Goal: Task Accomplishment & Management: Complete application form

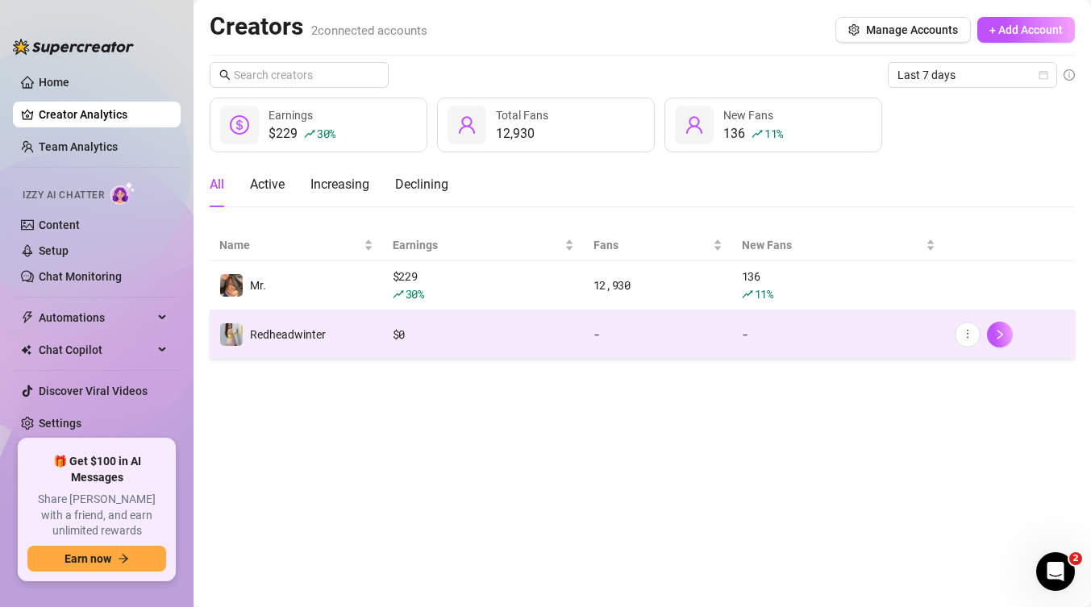
click at [398, 335] on div "$ 0" at bounding box center [483, 335] width 181 height 18
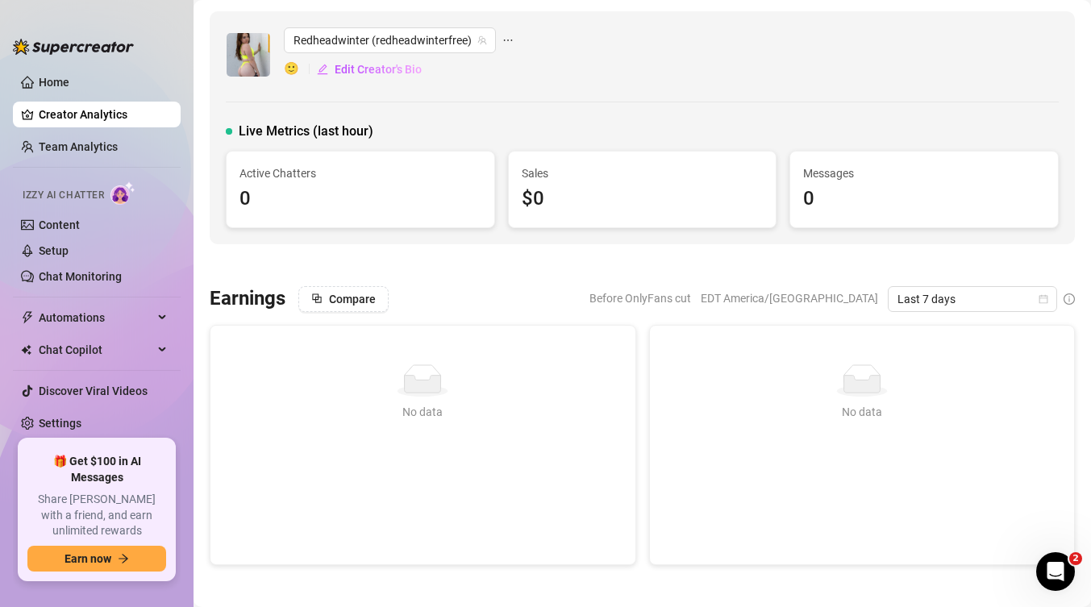
click at [95, 112] on link "Creator Analytics" at bounding box center [103, 115] width 129 height 26
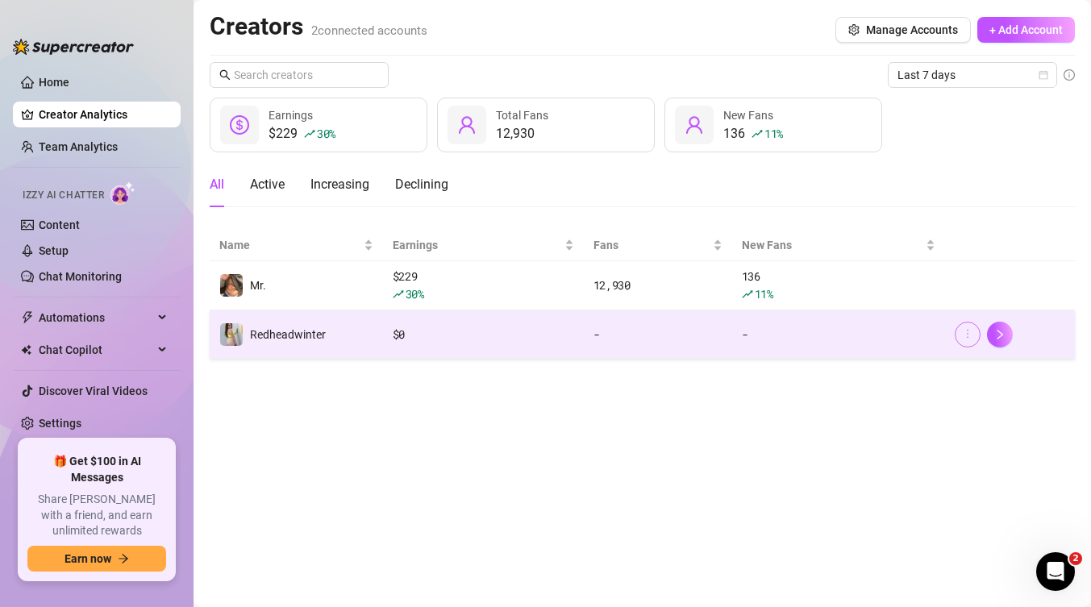
click at [963, 341] on button "button" at bounding box center [968, 335] width 26 height 26
click at [1000, 327] on button "button" at bounding box center [1000, 335] width 26 height 26
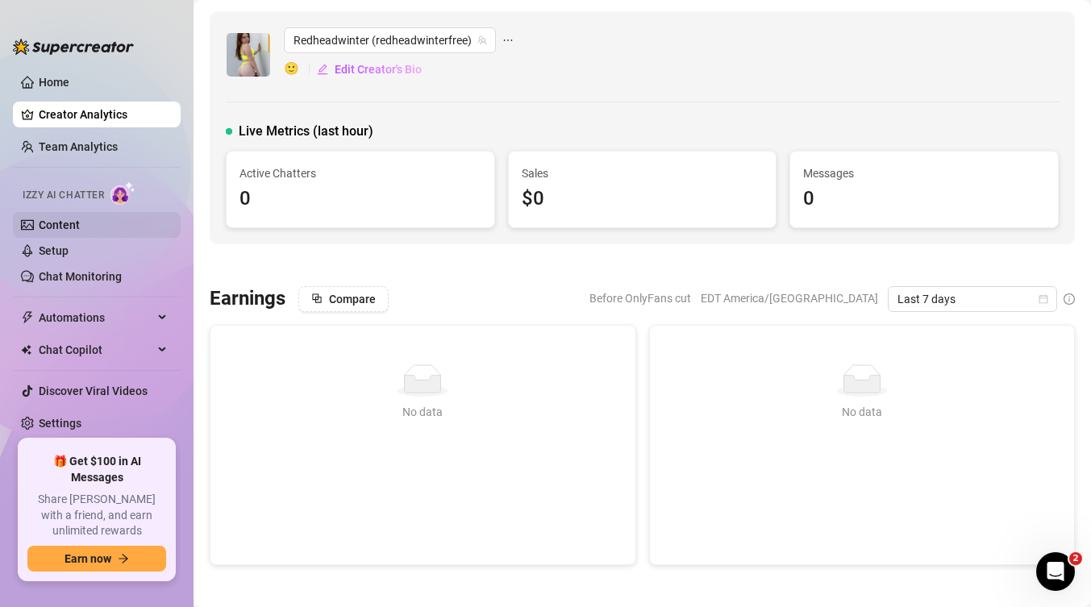
click at [54, 231] on link "Content" at bounding box center [59, 225] width 41 height 13
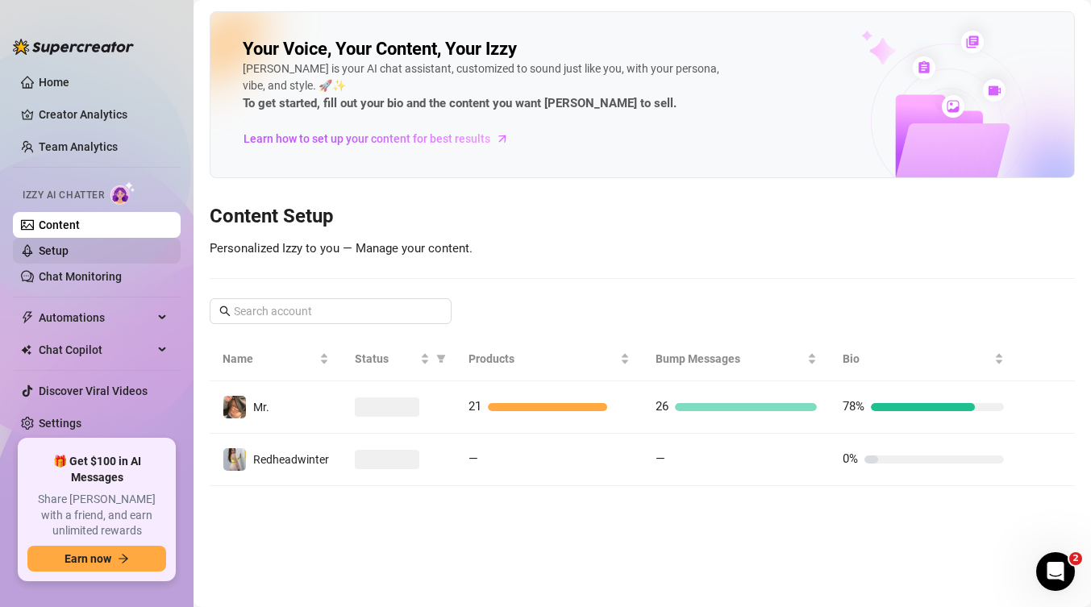
click at [51, 251] on link "Setup" at bounding box center [54, 250] width 30 height 13
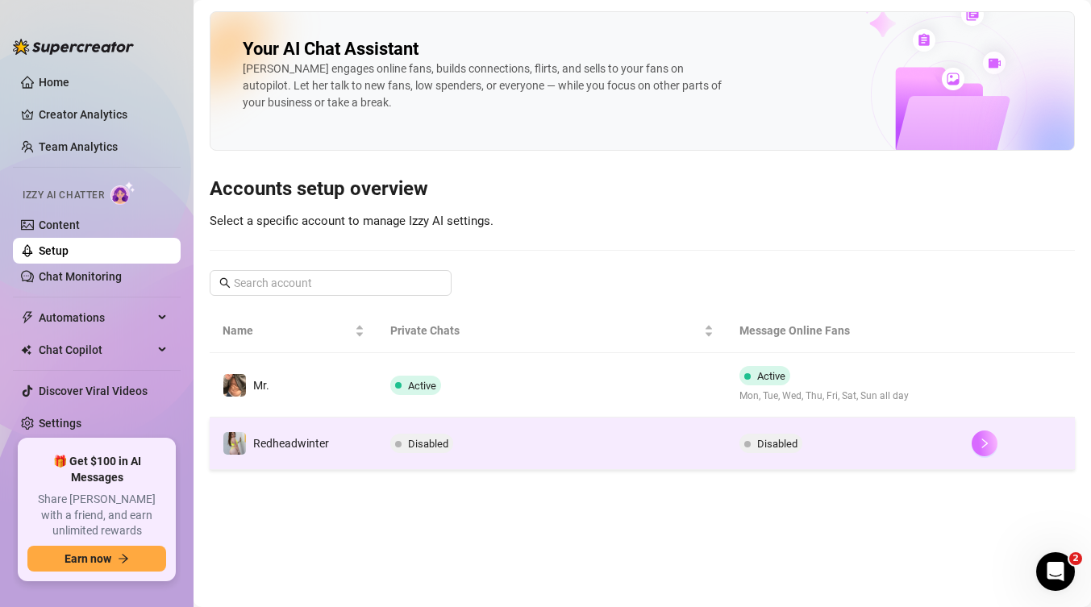
click at [984, 448] on icon "right" at bounding box center [984, 443] width 11 height 11
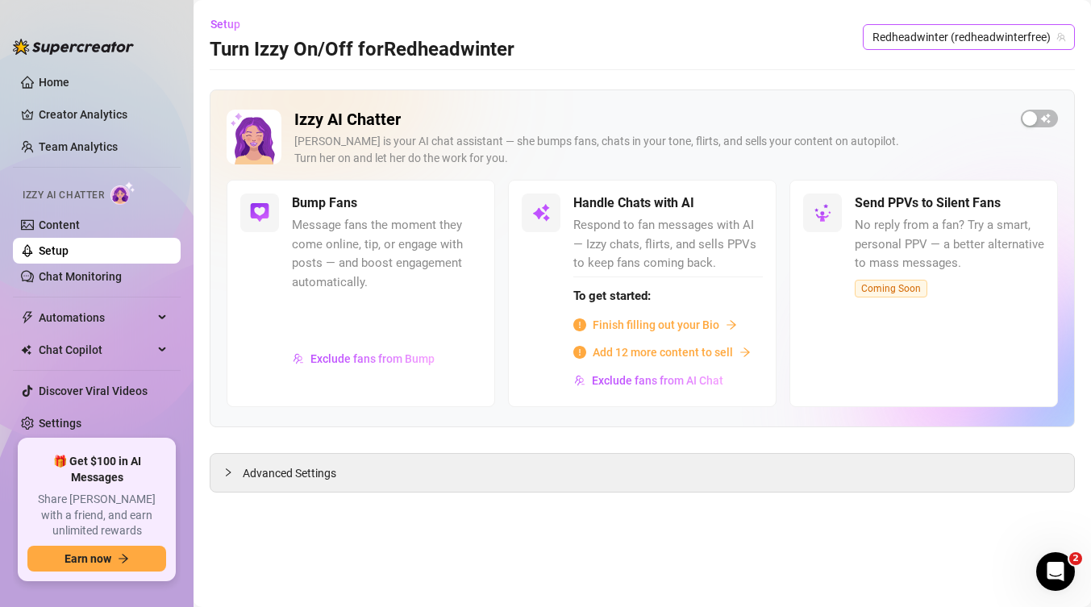
click at [1017, 42] on span "Redheadwinter (redheadwinterfree)" at bounding box center [969, 37] width 193 height 24
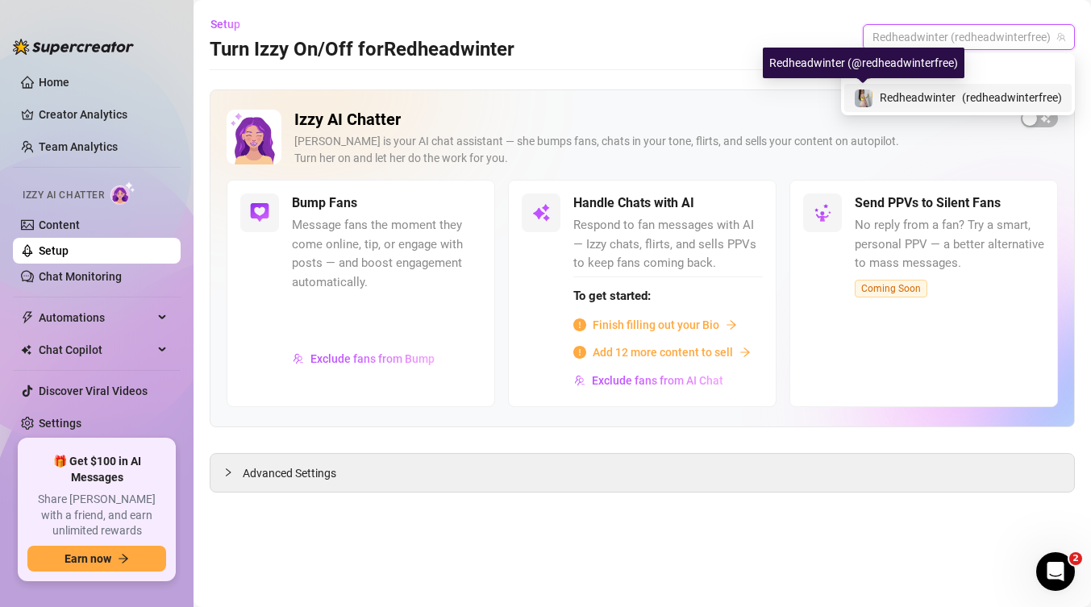
click at [629, 77] on main "Setup Turn Izzy On/Off for Redheadwinter Redheadwinter (redheadwinterfree) Izzy…" at bounding box center [643, 303] width 898 height 607
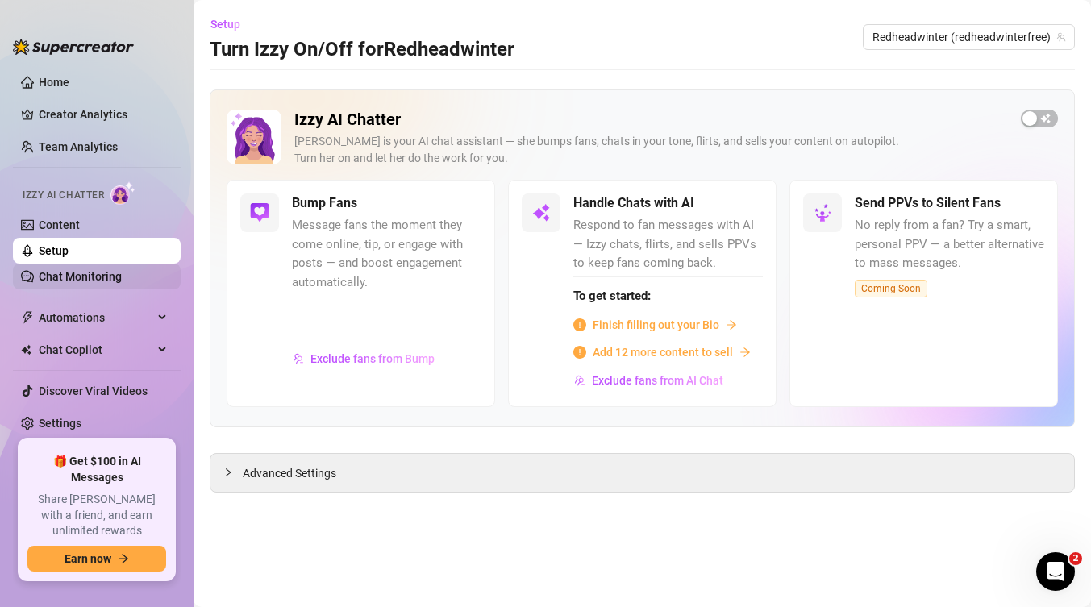
click at [71, 278] on link "Chat Monitoring" at bounding box center [80, 276] width 83 height 13
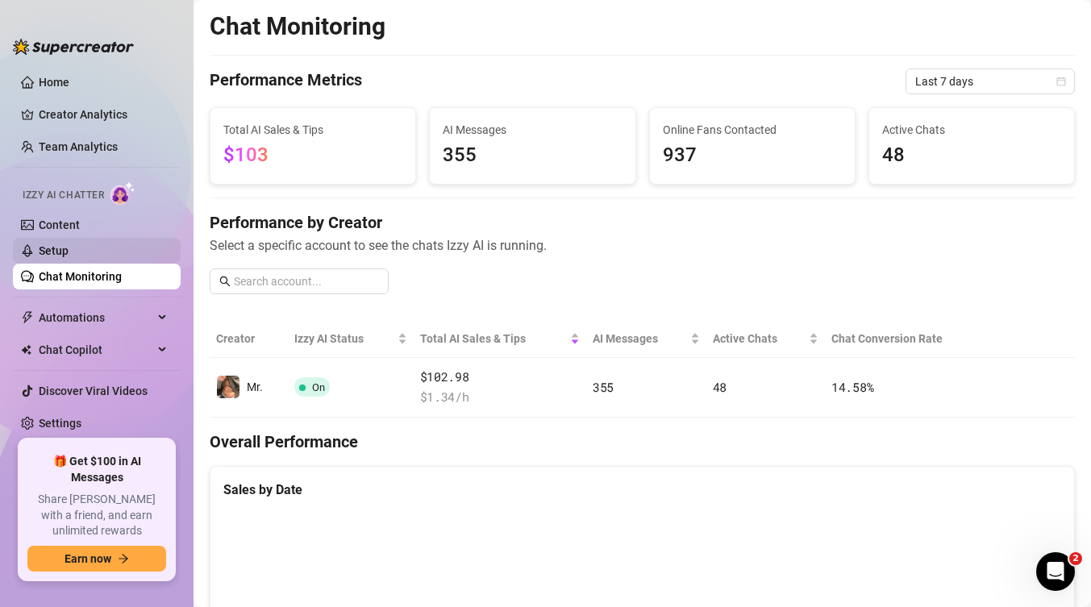
click at [69, 256] on link "Setup" at bounding box center [54, 250] width 30 height 13
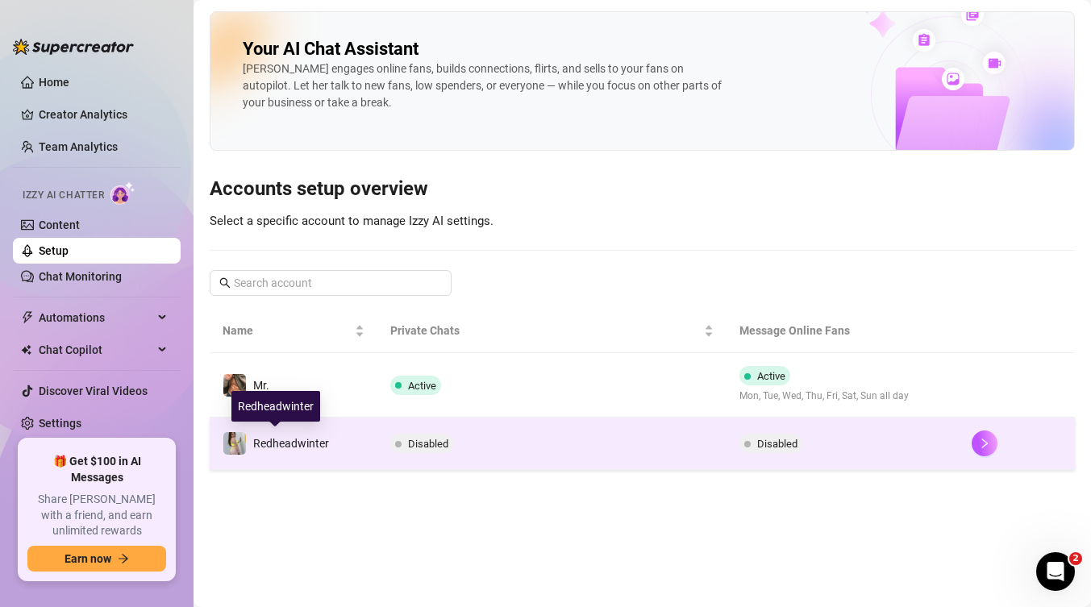
click at [285, 435] on div "Redheadwinter" at bounding box center [291, 444] width 76 height 18
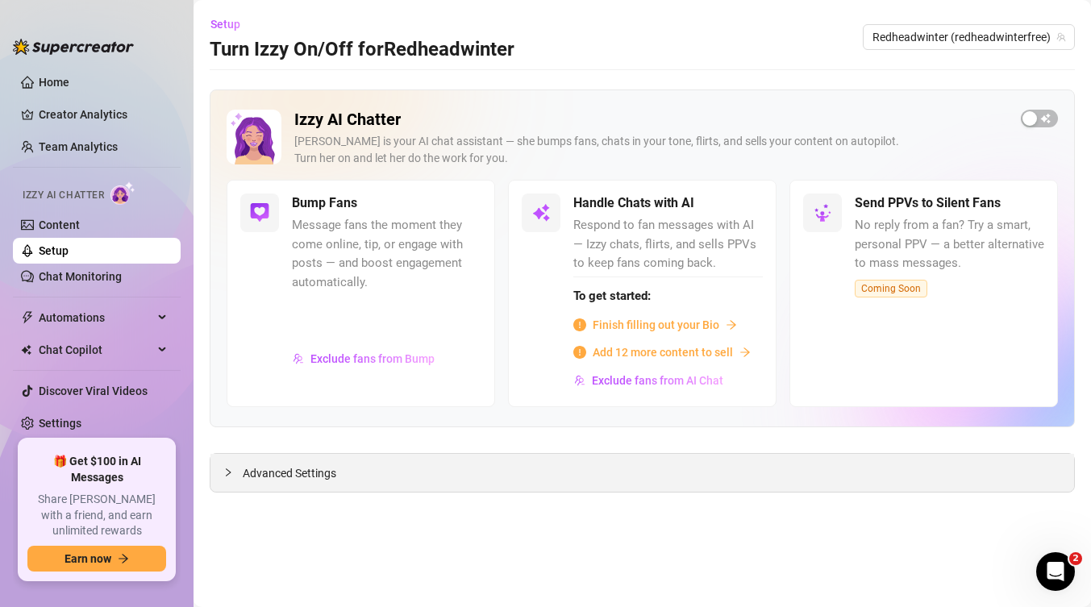
click at [241, 468] on div at bounding box center [232, 473] width 19 height 18
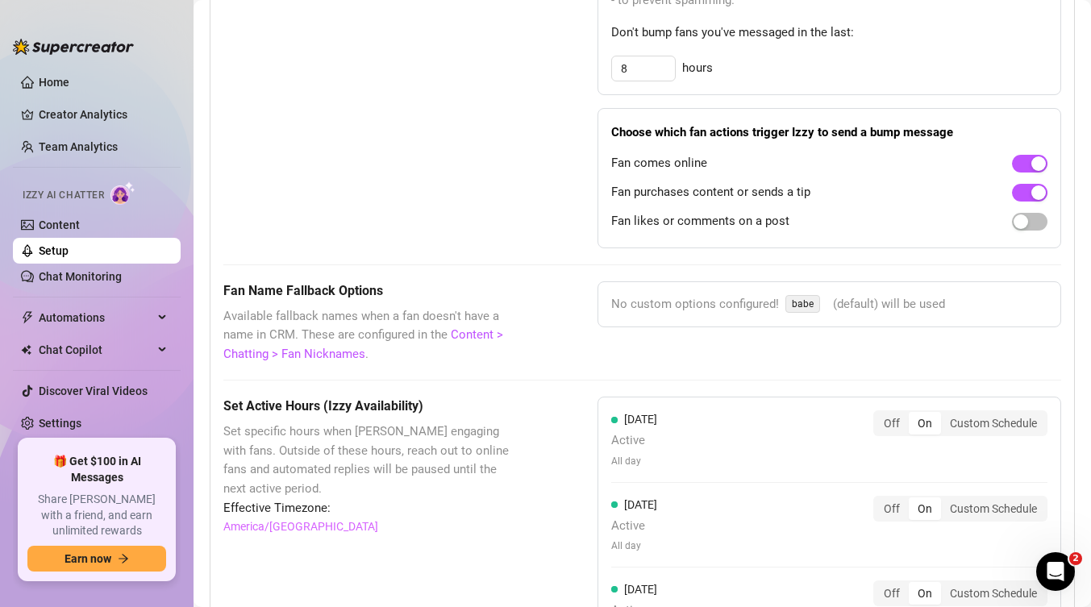
scroll to position [1201, 0]
click at [69, 223] on link "Content" at bounding box center [59, 225] width 41 height 13
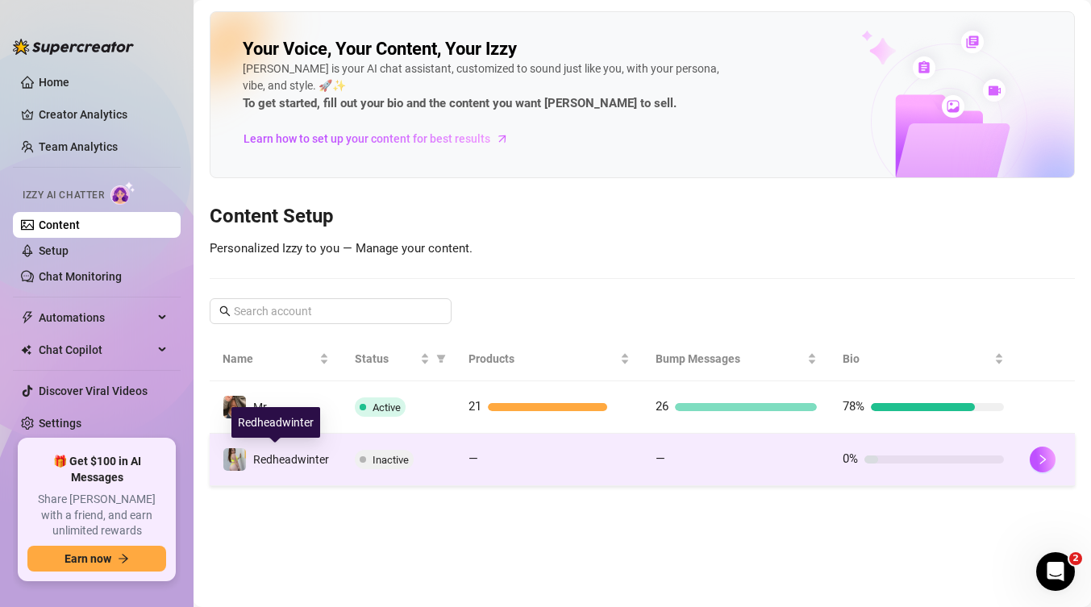
click at [302, 445] on td "Redheadwinter" at bounding box center [276, 460] width 132 height 52
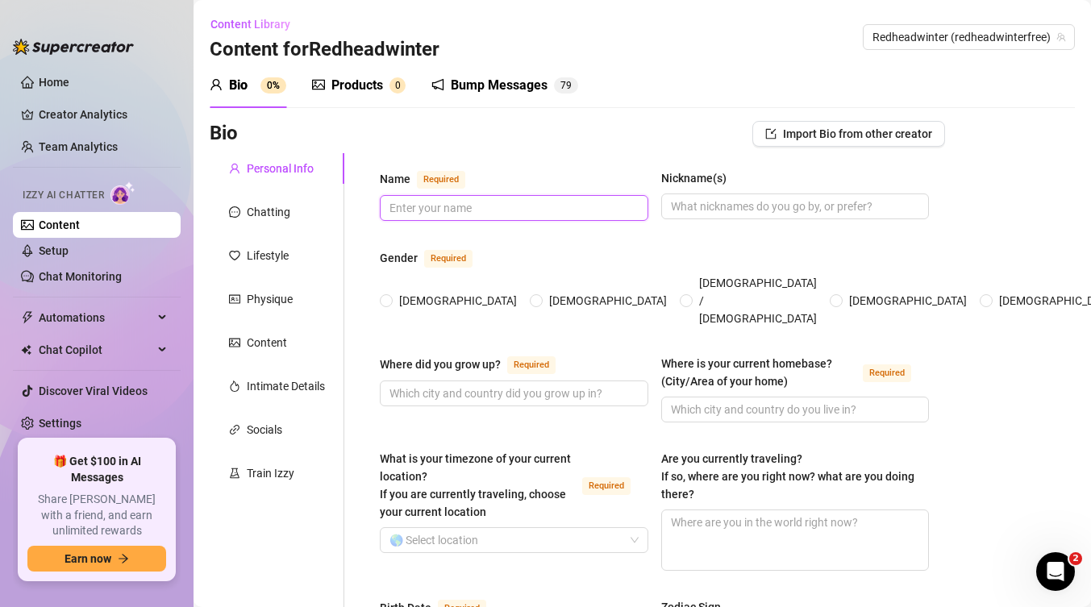
click at [503, 203] on input "Name Required" at bounding box center [513, 208] width 246 height 18
type input "[PERSON_NAME]"
click at [767, 255] on div "Gender Required" at bounding box center [654, 261] width 549 height 26
click at [386, 297] on input "[DEMOGRAPHIC_DATA]" at bounding box center [387, 302] width 6 height 10
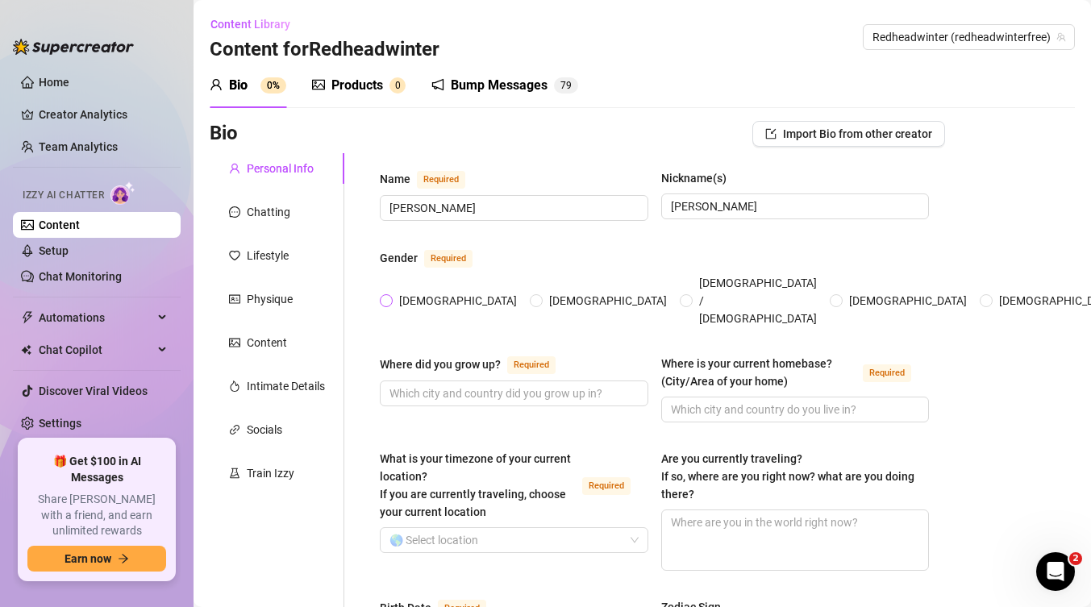
radio input "true"
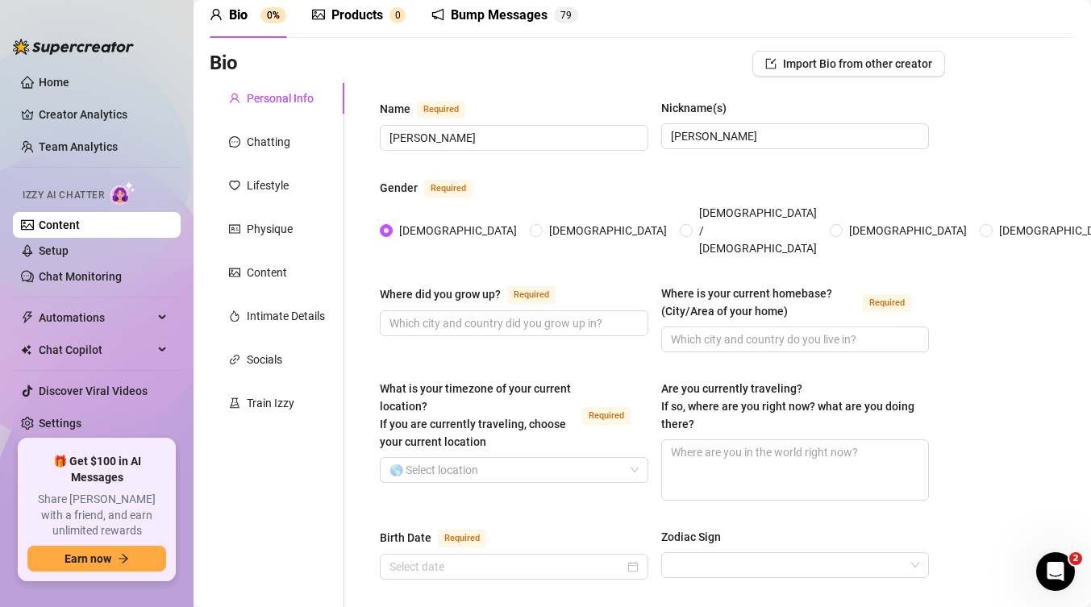
scroll to position [77, 0]
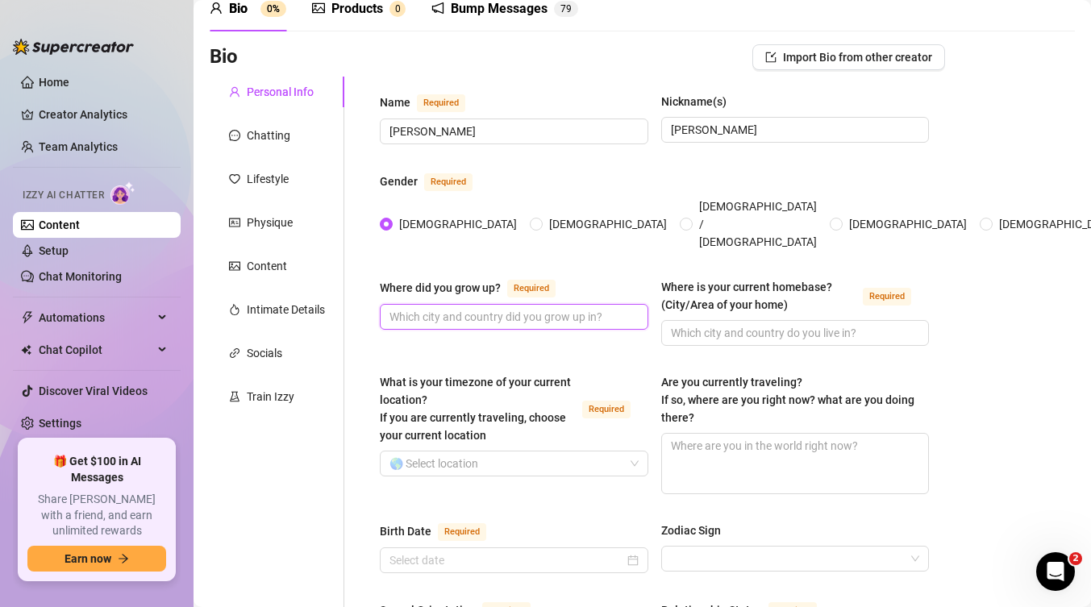
click at [527, 308] on input "Where did you grow up? Required" at bounding box center [513, 317] width 246 height 18
type input "[GEOGRAPHIC_DATA]"
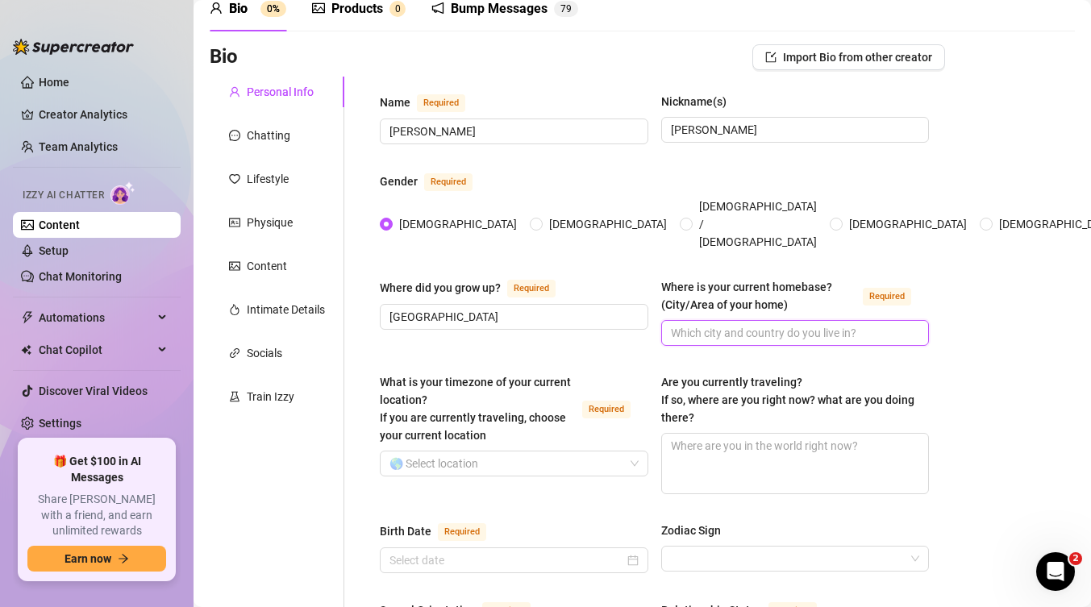
click at [710, 324] on input "Where is your current homebase? (City/Area of your home) Required" at bounding box center [794, 333] width 246 height 18
type input "[US_STATE]"
click at [548, 452] on input "What is your timezone of your current location? If you are currently traveling,…" at bounding box center [507, 464] width 235 height 24
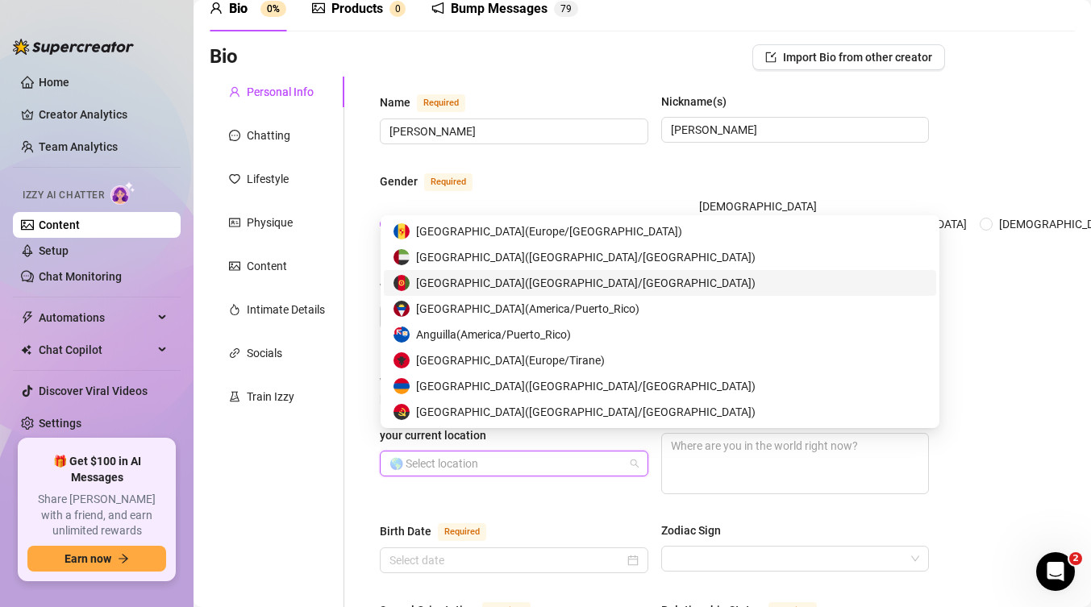
type input "e"
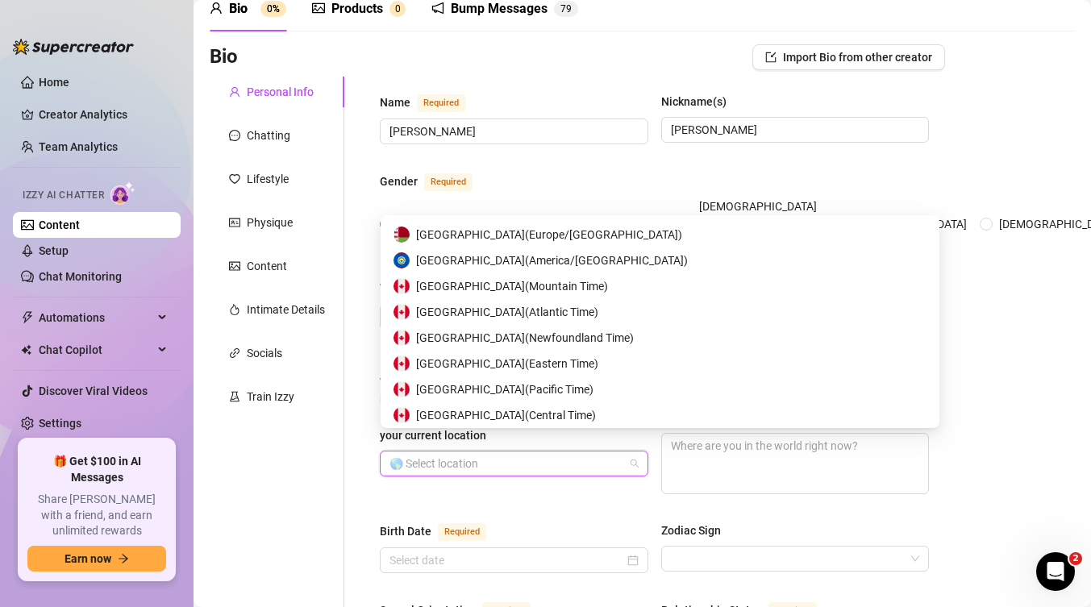
scroll to position [1600, 0]
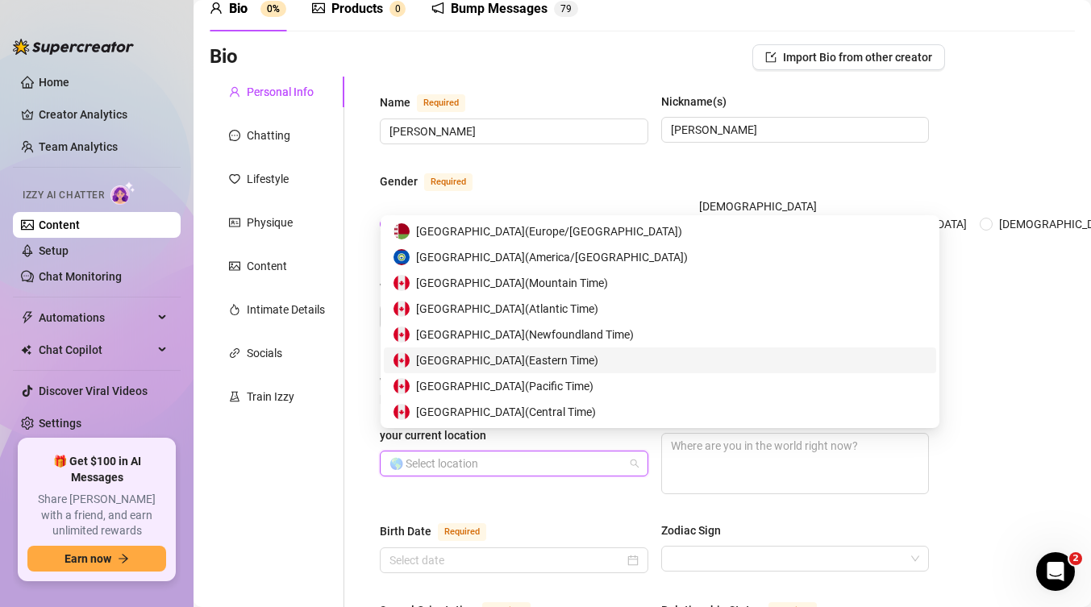
click at [498, 354] on span "Canada ( Eastern Time )" at bounding box center [507, 361] width 182 height 18
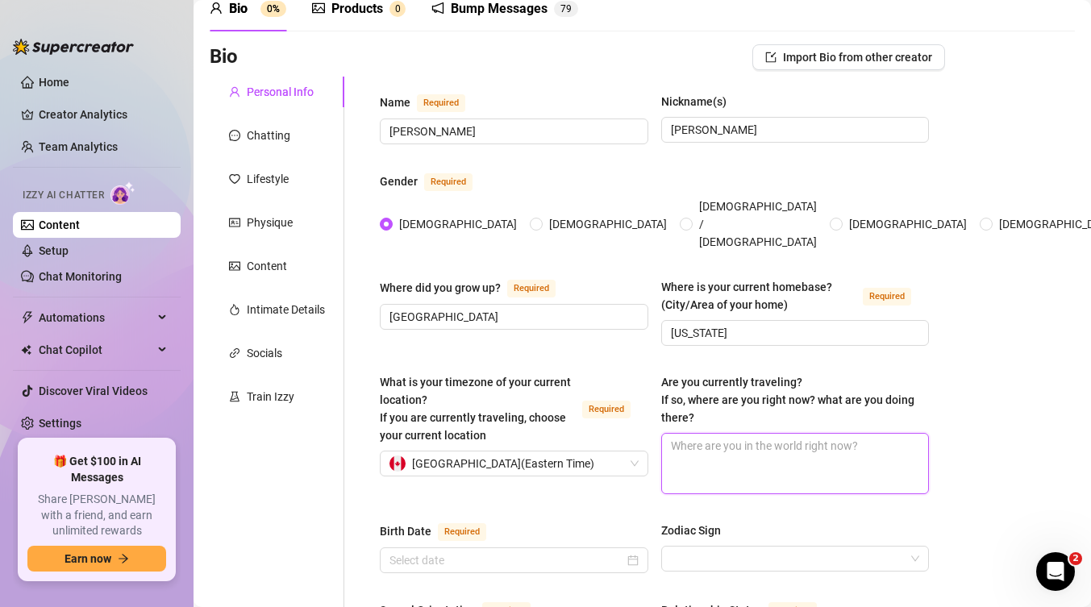
click at [748, 434] on textarea "Are you currently traveling? If so, where are you right now? what are you doing…" at bounding box center [795, 464] width 267 height 60
click at [295, 135] on div "Chatting" at bounding box center [277, 135] width 135 height 31
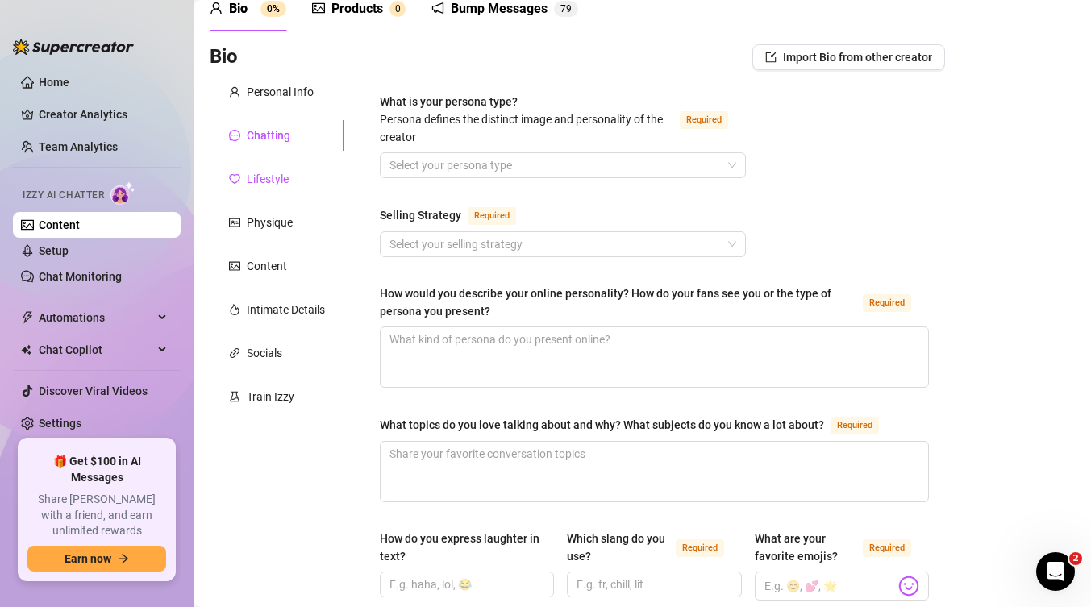
click at [285, 180] on div "Lifestyle" at bounding box center [268, 179] width 42 height 18
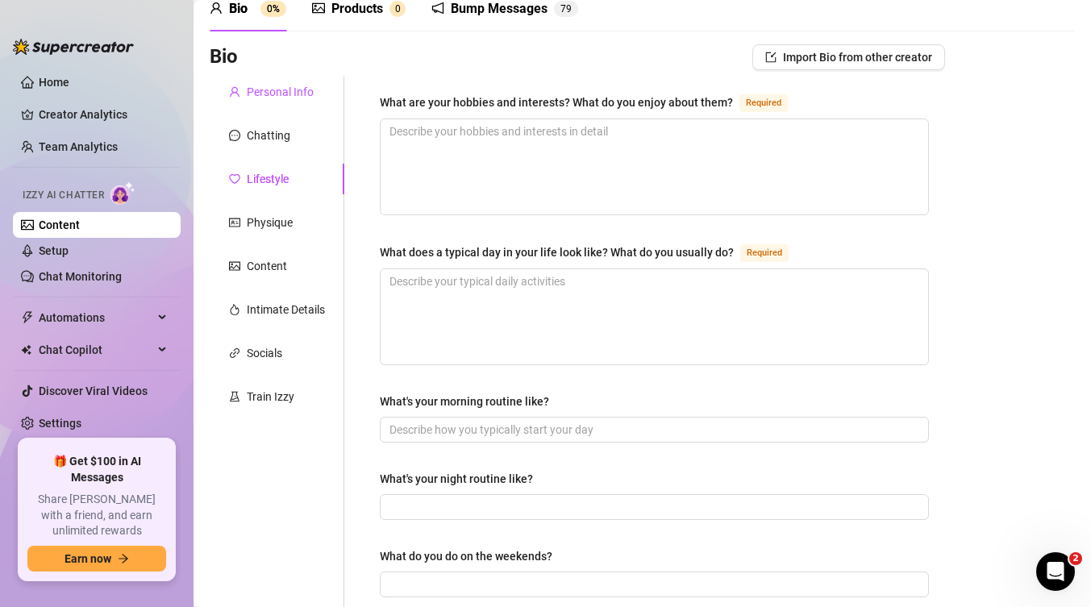
click at [272, 94] on div "Personal Info" at bounding box center [280, 92] width 67 height 18
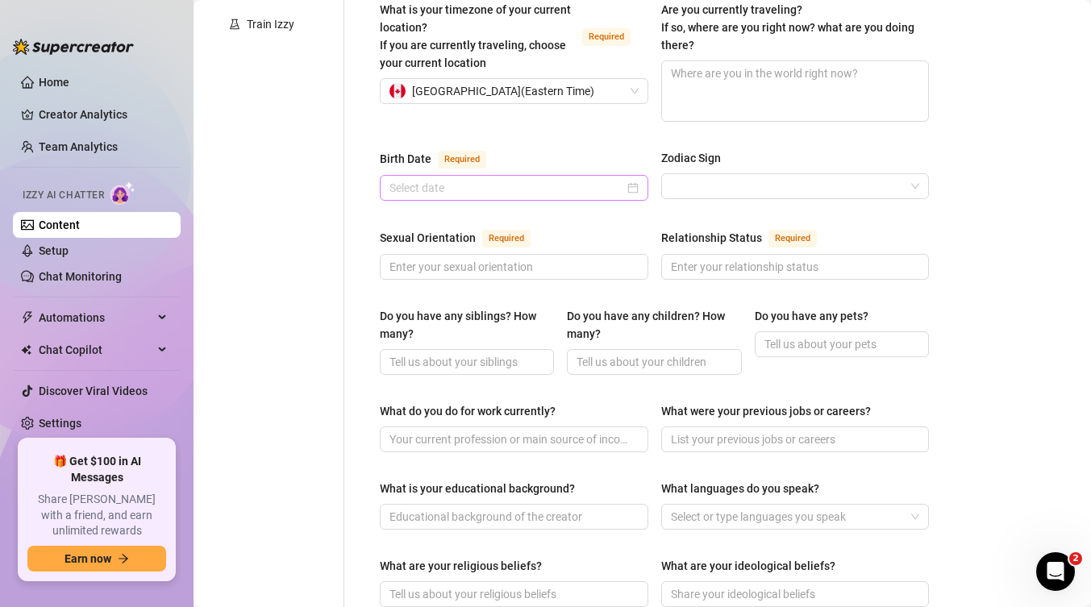
scroll to position [450, 0]
click at [731, 173] on input "Zodiac Sign" at bounding box center [788, 185] width 235 height 24
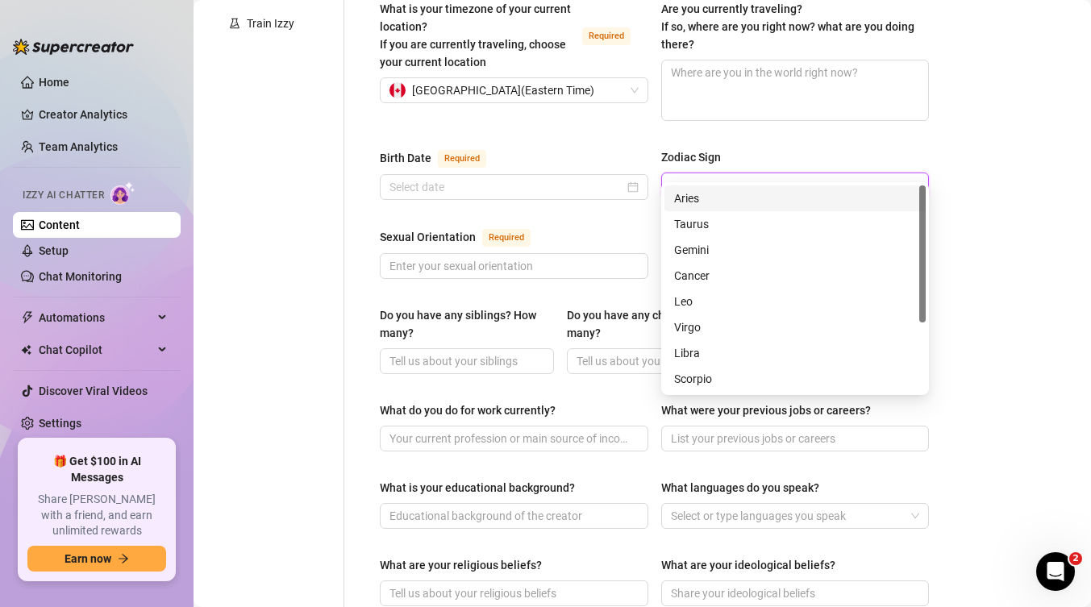
click at [725, 120] on div "Name Required [PERSON_NAME] Nickname(s) [PERSON_NAME] Gender Required [DEMOGRAP…" at bounding box center [654, 396] width 549 height 1355
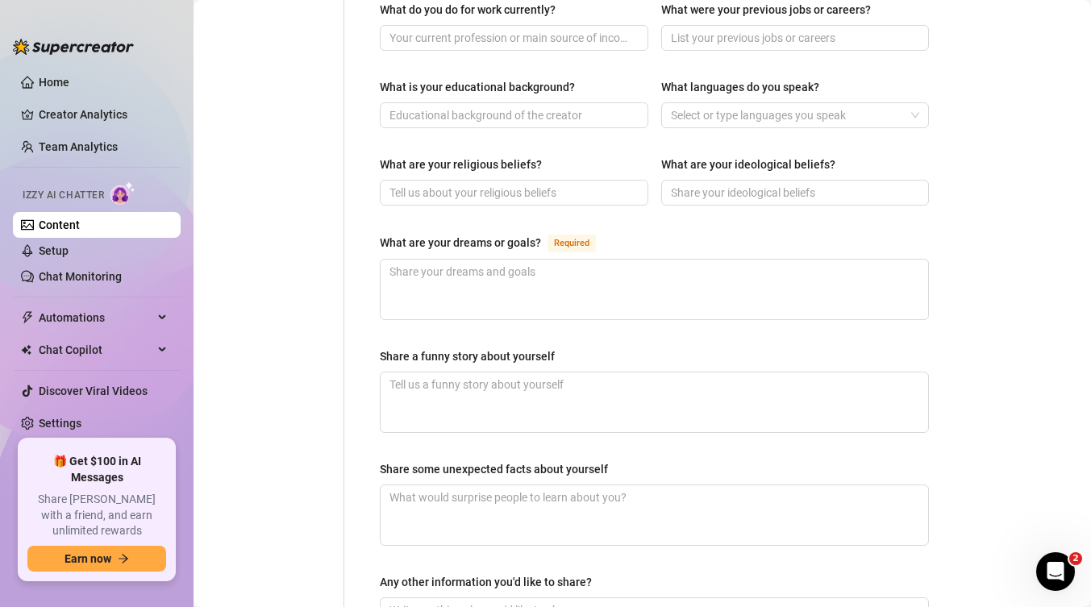
scroll to position [1026, 0]
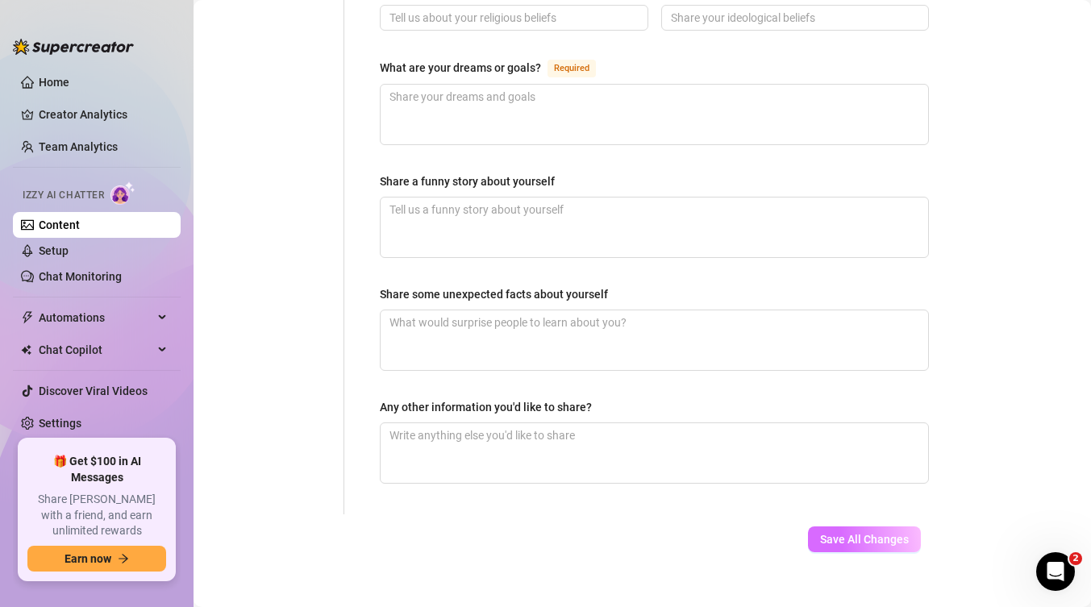
click at [845, 533] on span "Save All Changes" at bounding box center [864, 539] width 89 height 13
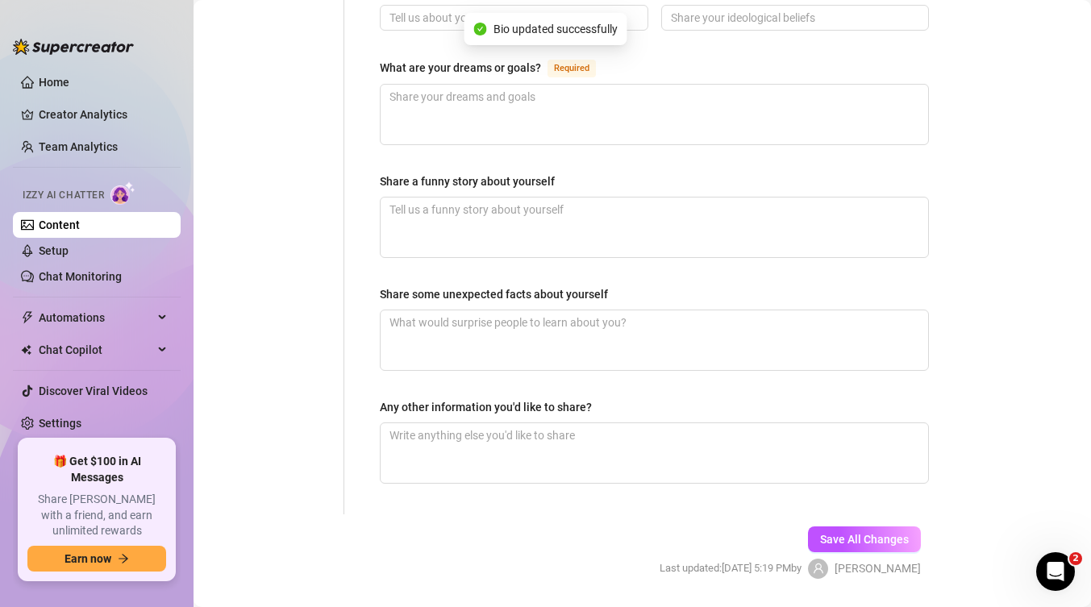
type input "[PERSON_NAME]"
type input "[US_STATE]"
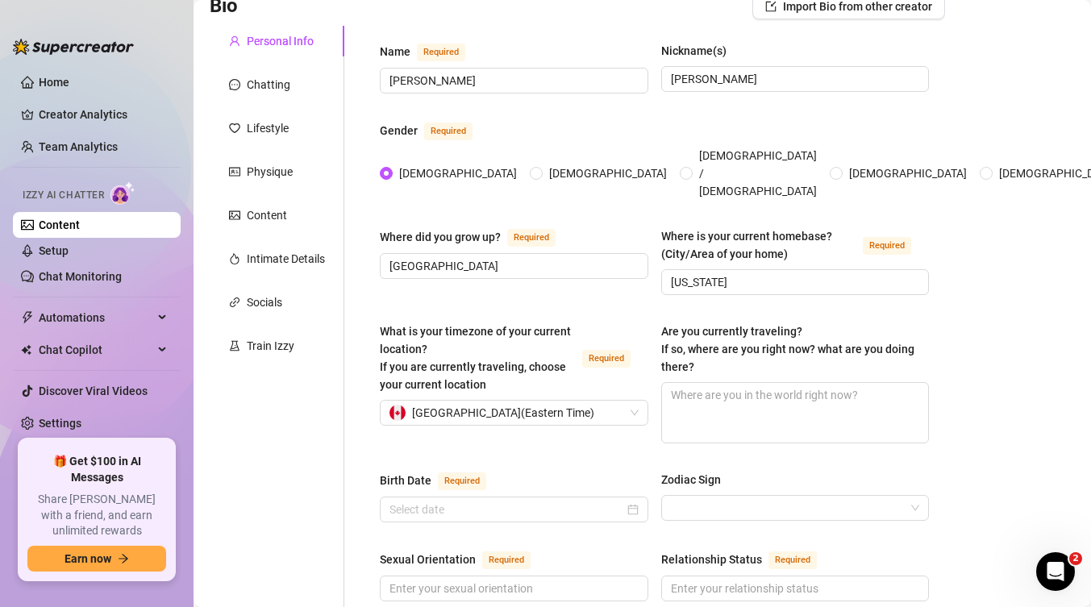
click at [812, 52] on div "Nickname(s)" at bounding box center [795, 54] width 269 height 24
click at [273, 90] on div "Chatting" at bounding box center [269, 85] width 44 height 18
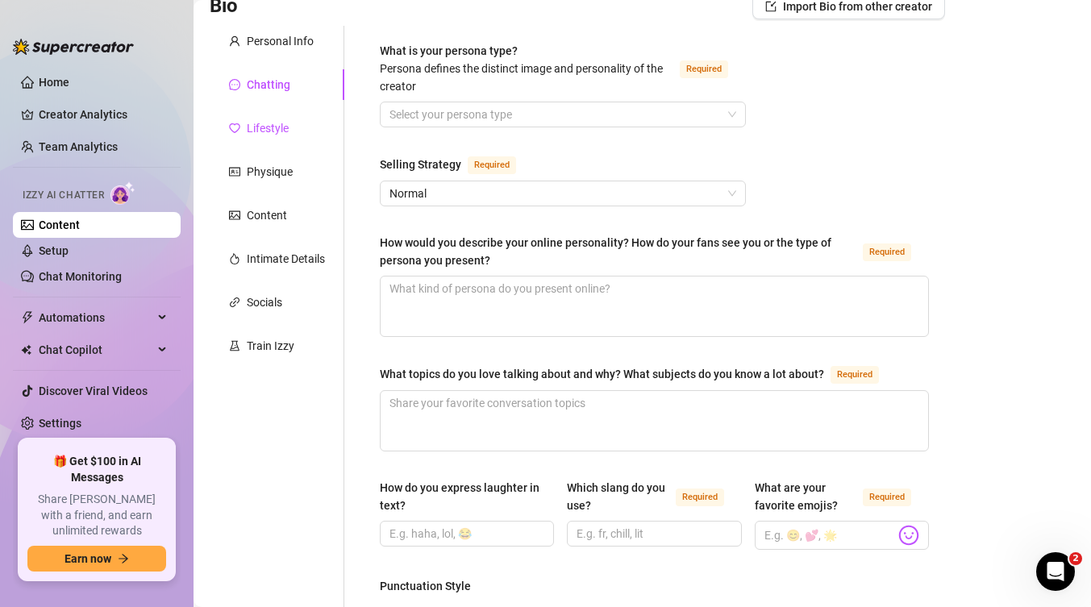
click at [267, 131] on div "Lifestyle" at bounding box center [268, 128] width 42 height 18
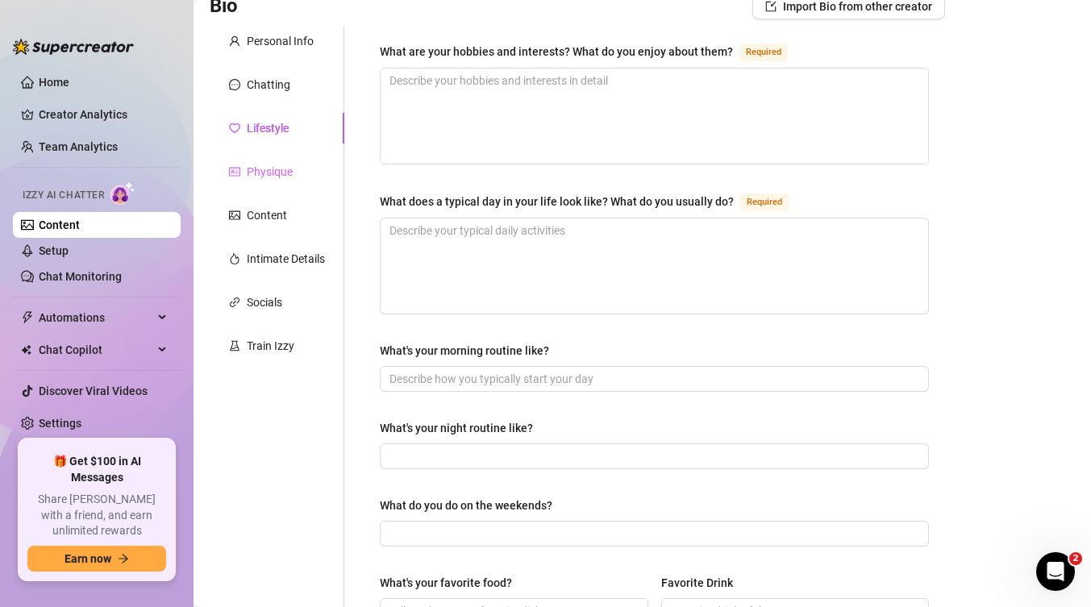
scroll to position [0, 0]
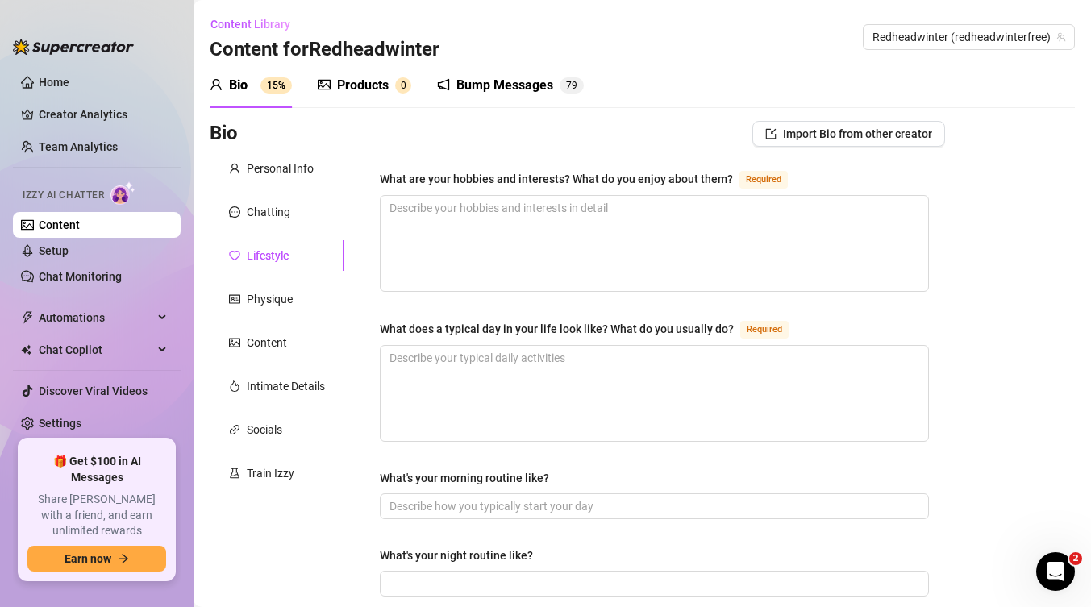
click at [330, 85] on icon "picture" at bounding box center [324, 85] width 13 height 10
